Goal: Information Seeking & Learning: Learn about a topic

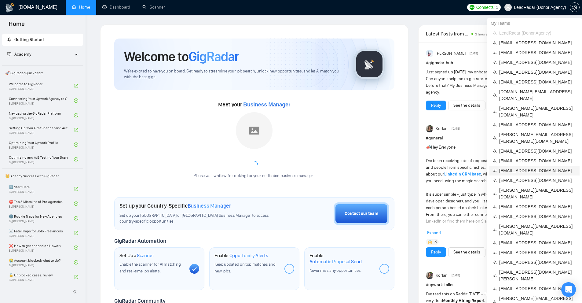
scroll to position [31, 0]
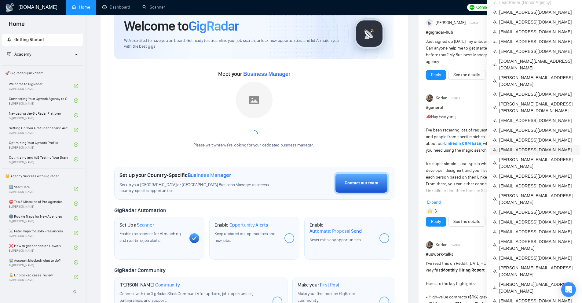
click at [524, 146] on span "[EMAIL_ADDRESS][DOMAIN_NAME]" at bounding box center [537, 149] width 77 height 7
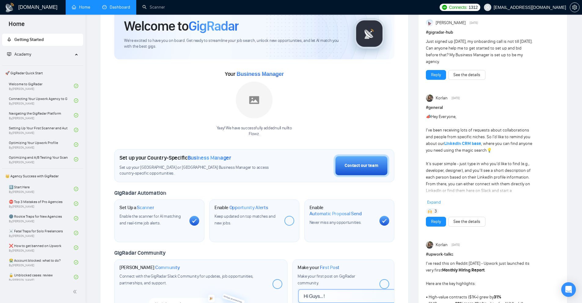
click at [102, 5] on link "Dashboard" at bounding box center [116, 7] width 28 height 5
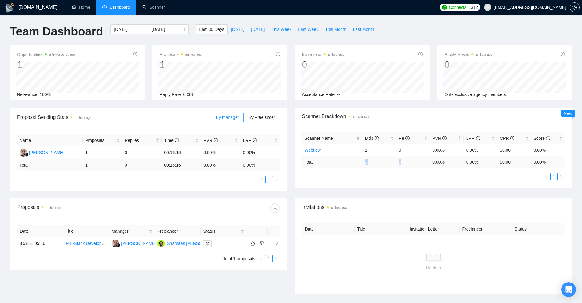
drag, startPoint x: 403, startPoint y: 161, endPoint x: 415, endPoint y: 165, distance: 12.4
click at [415, 165] on tr "Total 1 0 0.00 % 0.00 % $ 0.00 0.00 %" at bounding box center [433, 162] width 263 height 12
click at [416, 181] on div "Scanner Name Bids Re PVR LRR CPR Score Webflow 1 0 0.00% 0.00% $0.00 0.00% Tota…" at bounding box center [433, 156] width 277 height 63
click at [153, 5] on link "Scanner" at bounding box center [153, 7] width 23 height 5
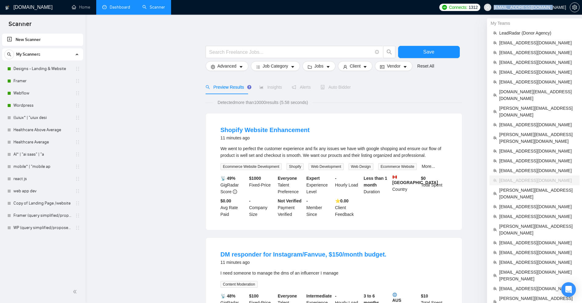
copy span "[EMAIL_ADDRESS][DOMAIN_NAME]"
drag, startPoint x: 516, startPoint y: 7, endPoint x: 565, endPoint y: 8, distance: 49.2
click at [565, 8] on span "[EMAIL_ADDRESS][DOMAIN_NAME]" at bounding box center [524, 8] width 89 height 20
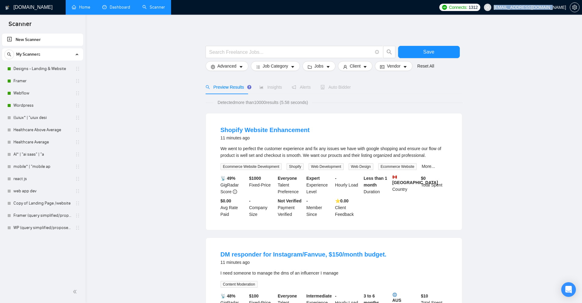
click at [90, 8] on link "Home" at bounding box center [81, 7] width 18 height 5
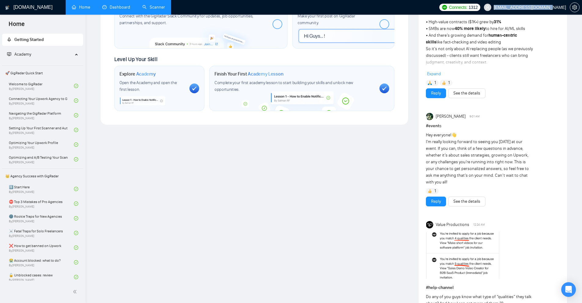
scroll to position [336, 0]
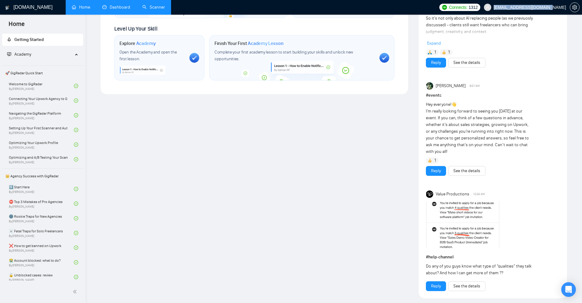
click at [165, 5] on link "Scanner" at bounding box center [153, 7] width 23 height 5
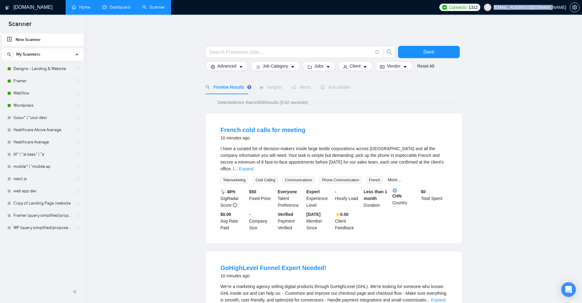
click at [80, 7] on link "Home" at bounding box center [81, 7] width 18 height 5
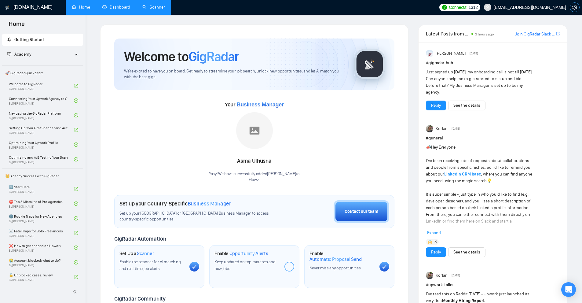
click at [575, 6] on icon "setting" at bounding box center [574, 7] width 5 height 5
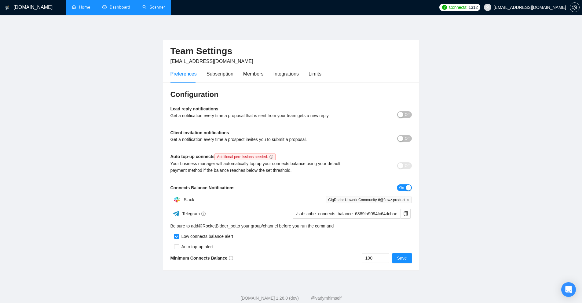
click at [322, 64] on div "Team Settings flowz.product@gmail.com" at bounding box center [290, 52] width 241 height 25
click at [317, 75] on div "Limits" at bounding box center [314, 74] width 13 height 8
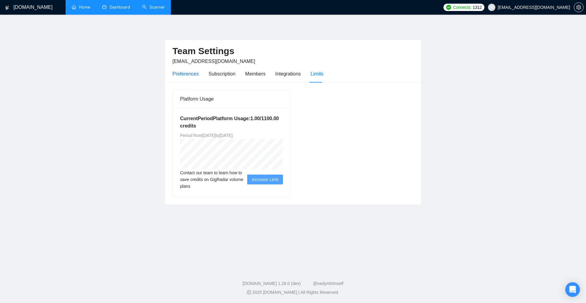
click at [186, 71] on div "Preferences" at bounding box center [185, 74] width 26 height 8
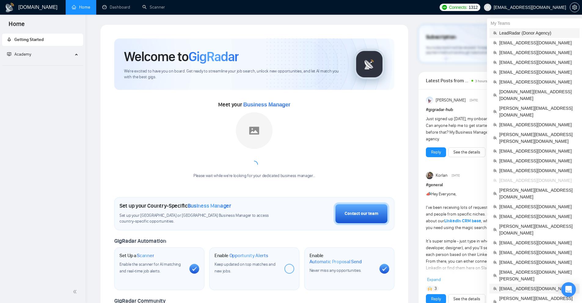
scroll to position [153, 0]
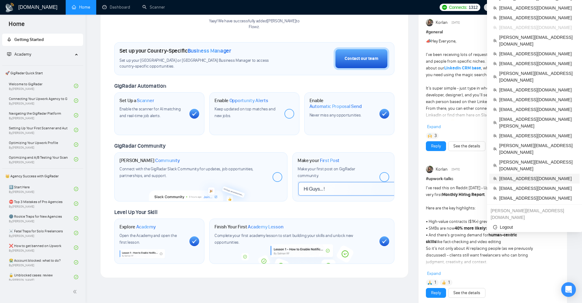
click at [508, 175] on span "[EMAIL_ADDRESS][DOMAIN_NAME]" at bounding box center [537, 178] width 77 height 7
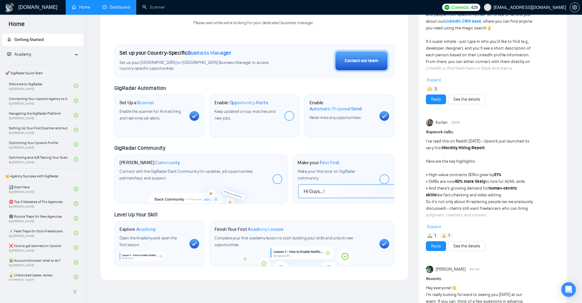
click at [110, 5] on link "Dashboard" at bounding box center [116, 7] width 28 height 5
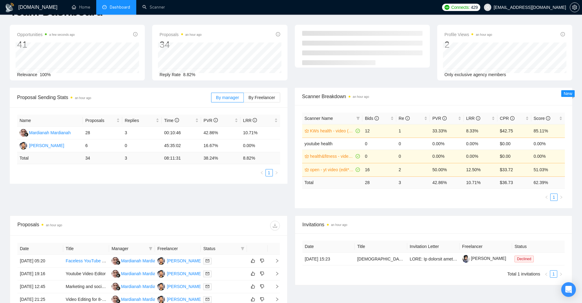
scroll to position [142, 0]
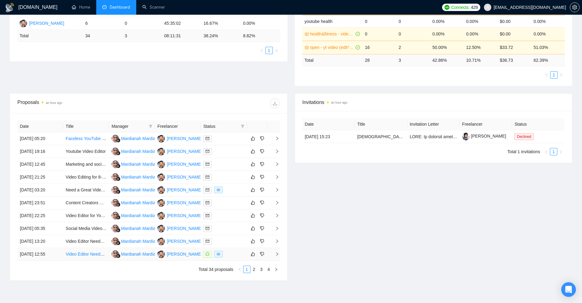
drag, startPoint x: 343, startPoint y: 236, endPoint x: 243, endPoint y: 250, distance: 101.1
click at [343, 236] on div "Invitations an hour ago Date Title Invitation Letter Freelancer Status [DATE] 1…" at bounding box center [433, 186] width 285 height 187
click at [77, 240] on td "Video Editor Needed for Faceless YouTube Channel on 'It Girl Energy'" at bounding box center [86, 241] width 46 height 13
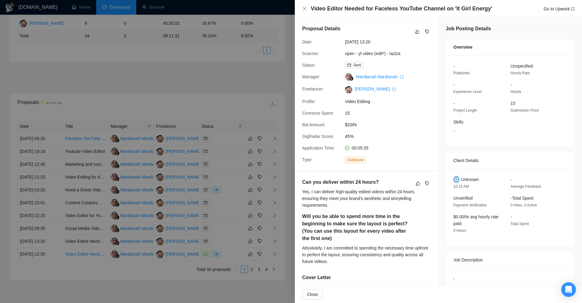
click at [359, 6] on h4 "Video Editor Needed for Faceless YouTube Channel on 'It Girl Energy'" at bounding box center [400, 9] width 181 height 8
click at [185, 89] on div at bounding box center [291, 151] width 582 height 303
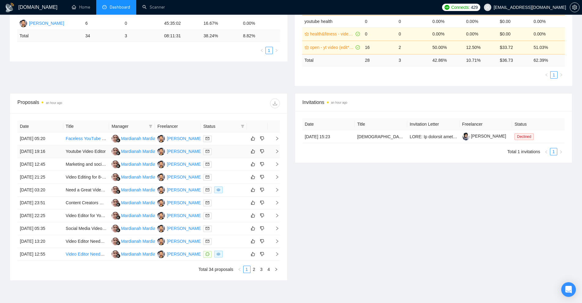
click at [72, 152] on td "Youtube Video Editor" at bounding box center [86, 151] width 46 height 13
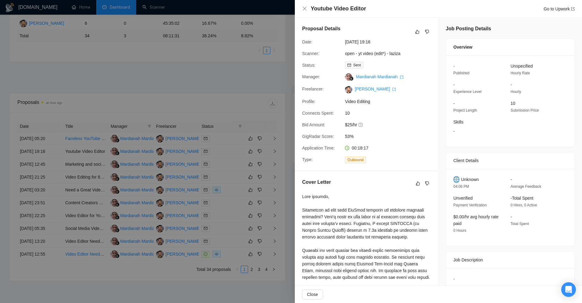
click at [152, 170] on div at bounding box center [291, 151] width 582 height 303
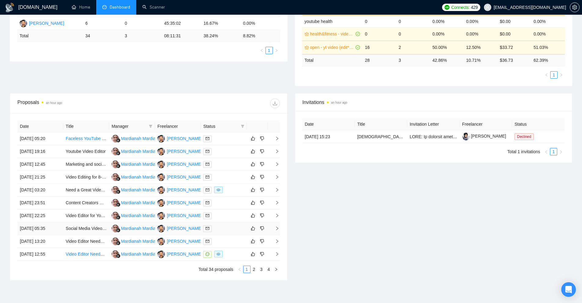
click at [81, 229] on td "Social Media Video Editor & Posting Manager for YouTube and TikTok" at bounding box center [86, 228] width 46 height 13
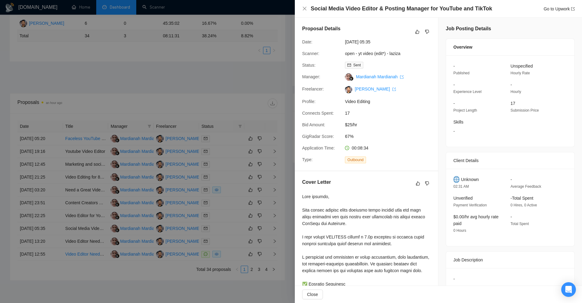
click at [86, 183] on div at bounding box center [291, 151] width 582 height 303
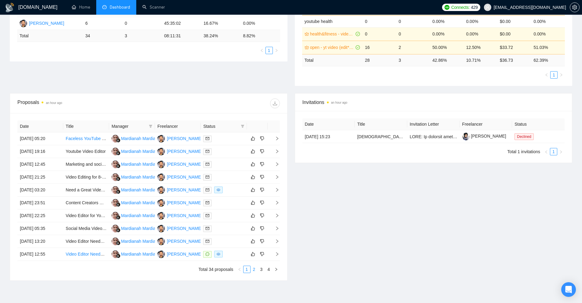
click at [256, 269] on link "2" at bounding box center [254, 269] width 7 height 7
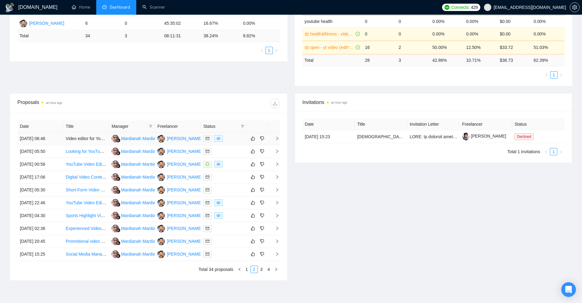
click at [91, 139] on td "Video editor for YouTube Intro videos (With captions)" at bounding box center [86, 138] width 46 height 13
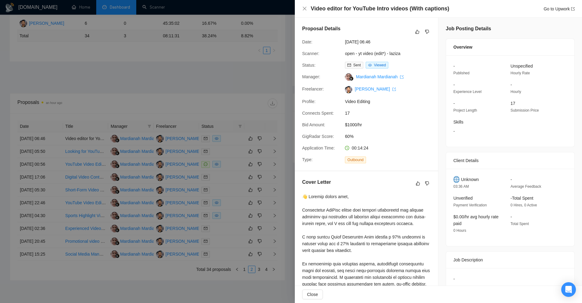
click at [226, 89] on div at bounding box center [291, 151] width 582 height 303
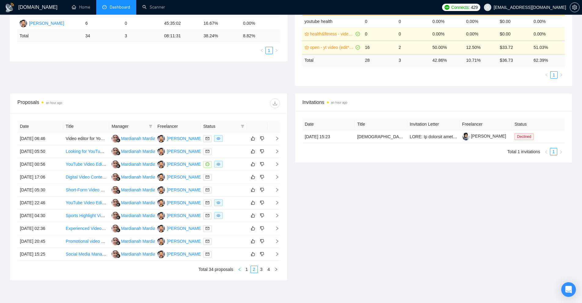
click at [238, 267] on icon "left" at bounding box center [239, 269] width 4 height 4
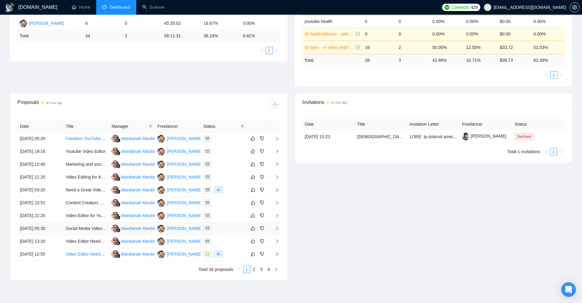
click at [83, 229] on td "Social Media Video Editor & Posting Manager for YouTube and TikTok" at bounding box center [86, 228] width 46 height 13
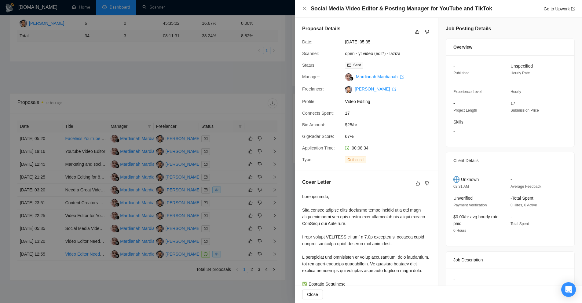
scroll to position [92, 0]
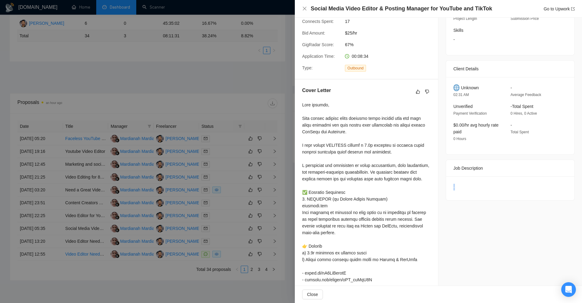
drag, startPoint x: 451, startPoint y: 184, endPoint x: 465, endPoint y: 192, distance: 16.2
click at [464, 192] on div "-" at bounding box center [510, 188] width 128 height 24
drag, startPoint x: 173, startPoint y: 220, endPoint x: 161, endPoint y: 207, distance: 17.7
click at [173, 220] on div at bounding box center [291, 151] width 582 height 303
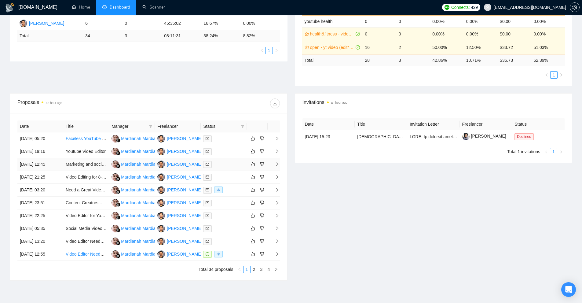
click at [91, 162] on td "Marketing and social media specialist to grow mindset coaching brand" at bounding box center [86, 164] width 46 height 13
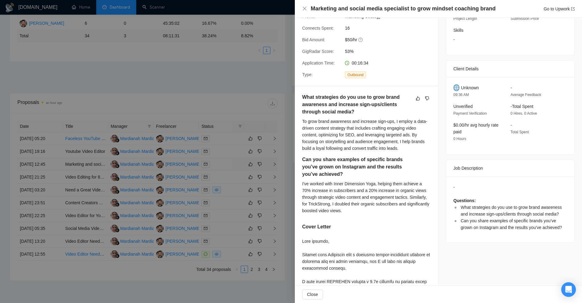
click at [91, 162] on div at bounding box center [291, 151] width 582 height 303
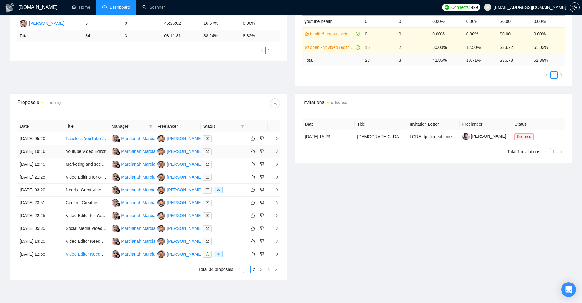
click at [89, 152] on td "Youtube Video Editor" at bounding box center [86, 151] width 46 height 13
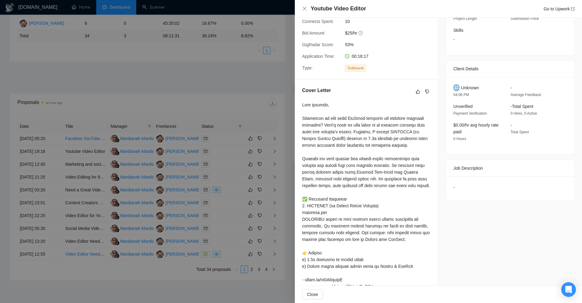
click at [90, 186] on div at bounding box center [291, 151] width 582 height 303
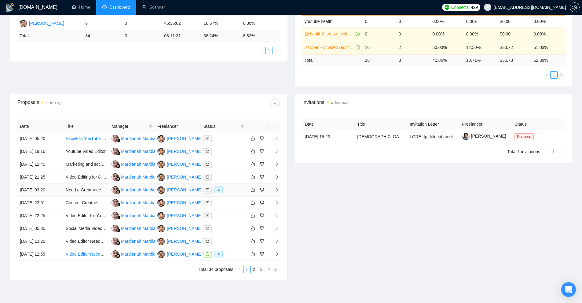
click at [81, 191] on td "Need a Great Video Editor for Accidents/Tragedy Doc YouTube Channel" at bounding box center [86, 189] width 46 height 13
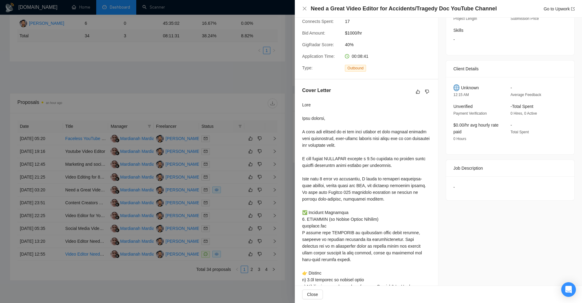
scroll to position [0, 0]
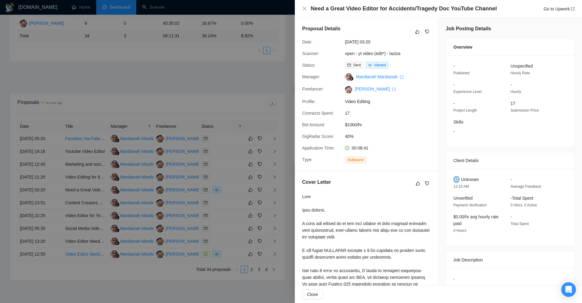
click at [456, 198] on span "Unverified" at bounding box center [462, 197] width 19 height 5
drag, startPoint x: 456, startPoint y: 198, endPoint x: 513, endPoint y: 229, distance: 65.4
click at [513, 229] on div "Unknown 12:15 AM - Average Feedback Unverified Payment Verification - Total Spe…" at bounding box center [510, 207] width 128 height 77
click at [517, 230] on div "- Total Spent" at bounding box center [534, 223] width 52 height 20
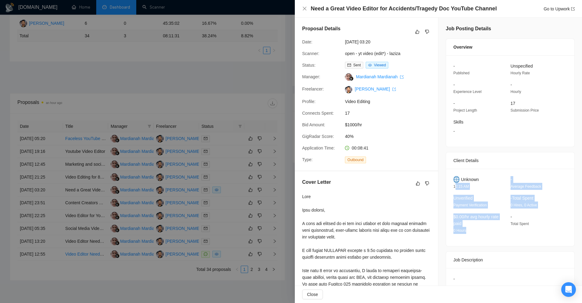
drag, startPoint x: 475, startPoint y: 226, endPoint x: 446, endPoint y: 187, distance: 47.9
click at [446, 187] on div "Unknown 12:15 AM - Average Feedback Unverified Payment Verification - Total Spe…" at bounding box center [510, 207] width 128 height 77
click at [522, 214] on div "- Total Spent" at bounding box center [534, 223] width 52 height 20
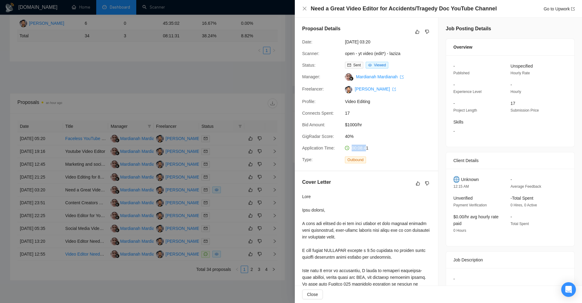
drag, startPoint x: 366, startPoint y: 152, endPoint x: 349, endPoint y: 152, distance: 16.8
click at [349, 151] on div "00:08:41" at bounding box center [357, 147] width 24 height 7
click at [386, 112] on div "Proposal Details Date: [DATE] 03:20 Scanner: open - yt video (edit*) - laziza S…" at bounding box center [366, 94] width 143 height 153
click at [318, 8] on h4 "Need a Great Video Editor for Accidents/Tragedy Doc YouTube Channel" at bounding box center [403, 9] width 186 height 8
drag, startPoint x: 318, startPoint y: 8, endPoint x: 495, endPoint y: 10, distance: 176.8
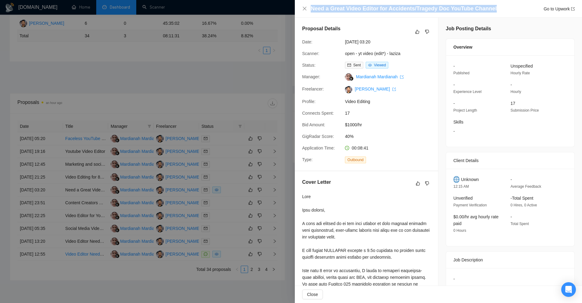
click at [495, 10] on div "Need a Great Video Editor for Accidents/Tragedy Doc YouTube Channel Go to Upwork" at bounding box center [442, 9] width 264 height 8
copy h4 "Need a Great Video Editor for Accidents/Tragedy Doc YouTube Channel"
click at [115, 151] on div at bounding box center [291, 151] width 582 height 303
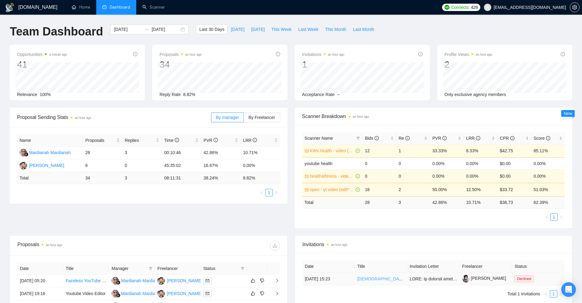
click at [391, 279] on link "[DEMOGRAPHIC_DATA] Speakers of Arabic – Talent Bench for Future Managed Service…" at bounding box center [461, 278] width 208 height 5
drag, startPoint x: 433, startPoint y: 161, endPoint x: 548, endPoint y: 161, distance: 114.5
click at [548, 161] on tr "youtube health 0 0 0.00% 0.00% $0.00 0.00%" at bounding box center [433, 163] width 263 height 12
click at [548, 161] on td "0.00%" at bounding box center [548, 163] width 34 height 12
drag, startPoint x: 549, startPoint y: 173, endPoint x: 425, endPoint y: 176, distance: 124.6
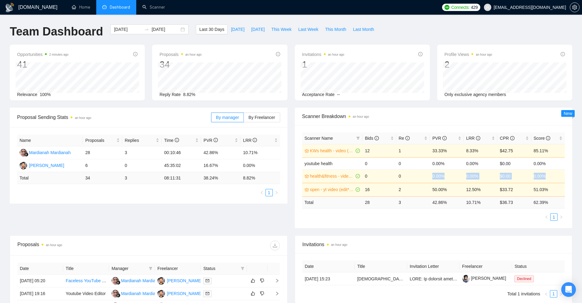
click at [425, 176] on tr "health&fitness - video (edit*) - laziza 0 0 0.00% 0.00% $0.00 0.00%" at bounding box center [433, 175] width 263 height 13
